Goal: Task Accomplishment & Management: Manage account settings

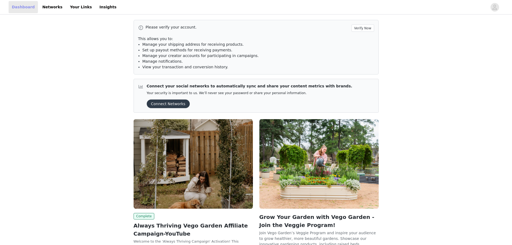
click at [27, 6] on link "Dashboard" at bounding box center [23, 7] width 29 height 12
click at [72, 6] on link "Your Links" at bounding box center [81, 7] width 28 height 12
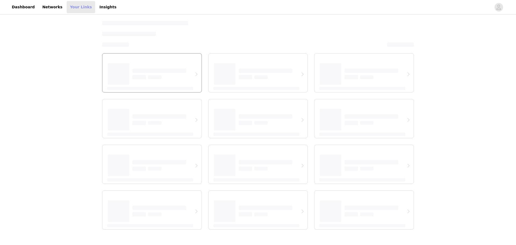
select select "12"
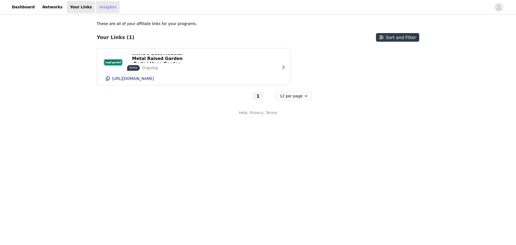
click at [101, 7] on link "Insights" at bounding box center [107, 7] width 23 height 12
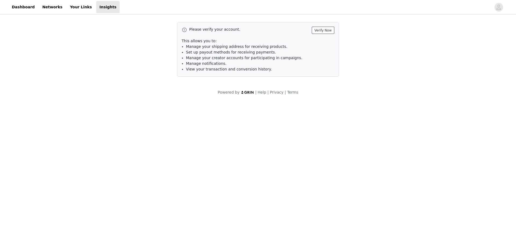
click at [316, 30] on button "Verify Now" at bounding box center [323, 30] width 23 height 7
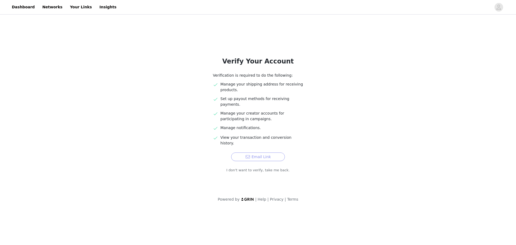
click at [258, 152] on button "Email Link" at bounding box center [258, 156] width 54 height 9
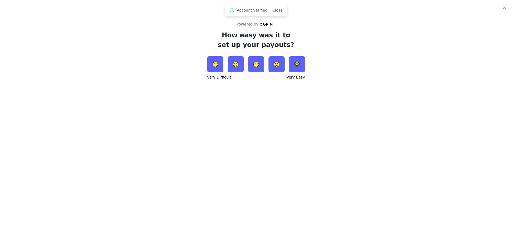
click at [275, 69] on img at bounding box center [276, 64] width 16 height 16
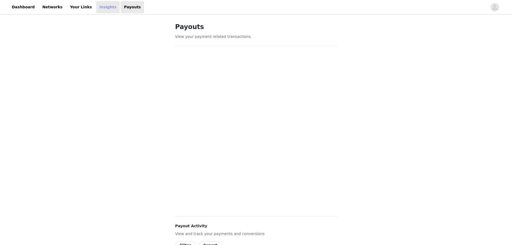
click at [97, 10] on link "Insights" at bounding box center [107, 7] width 23 height 12
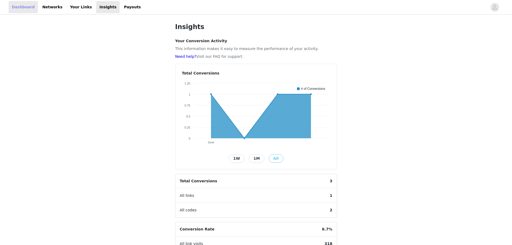
click at [23, 8] on link "Dashboard" at bounding box center [23, 7] width 29 height 12
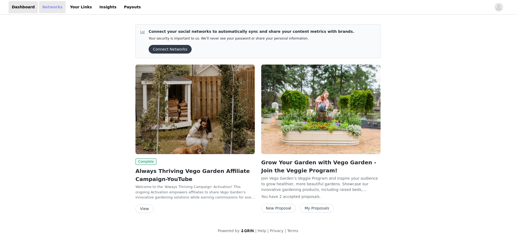
click at [41, 5] on link "Networks" at bounding box center [52, 7] width 27 height 12
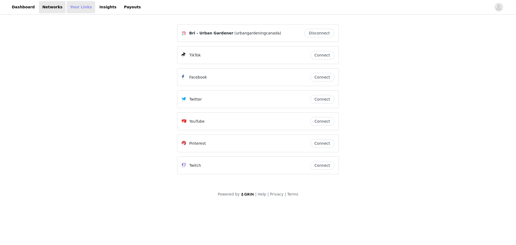
click at [67, 9] on link "Your Links" at bounding box center [81, 7] width 28 height 12
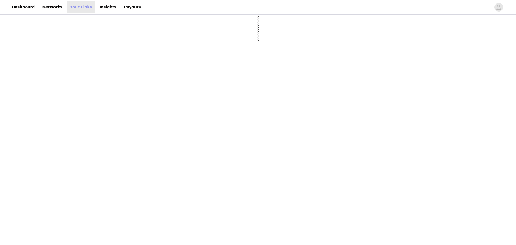
select select "12"
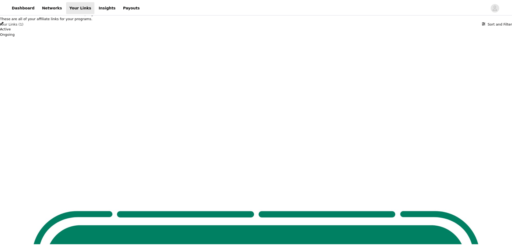
scroll to position [99, 0]
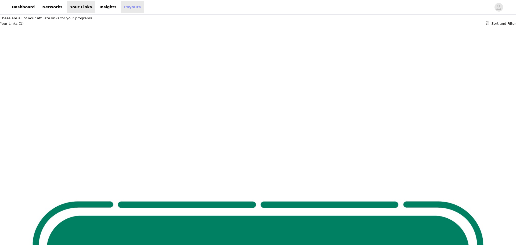
click at [121, 5] on link "Payouts" at bounding box center [132, 7] width 23 height 12
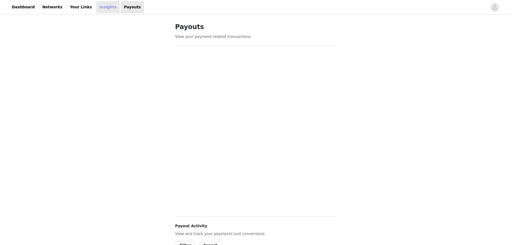
click at [96, 5] on link "Insights" at bounding box center [107, 7] width 23 height 12
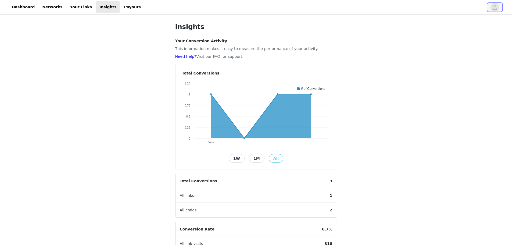
click at [495, 5] on icon "avatar" at bounding box center [494, 7] width 5 height 5
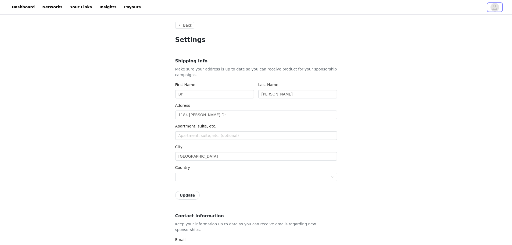
type input "+1 ([GEOGRAPHIC_DATA])"
click at [24, 10] on link "Dashboard" at bounding box center [23, 7] width 29 height 12
